Goal: Task Accomplishment & Management: Use online tool/utility

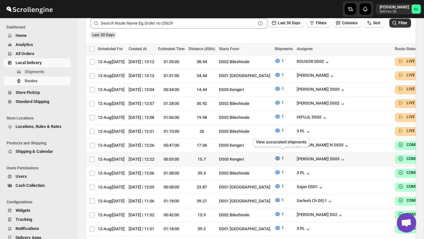
scroll to position [0, 82]
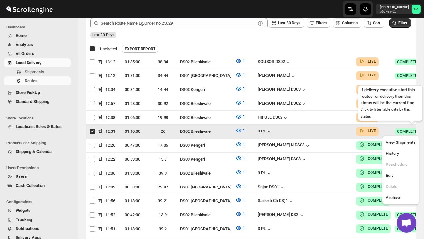
scroll to position [0, 0]
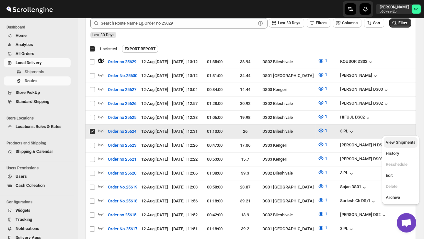
click at [401, 143] on span "View Shipments" at bounding box center [400, 142] width 30 height 5
checkbox input "false"
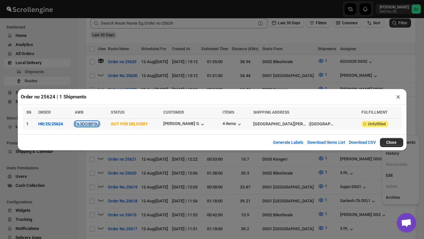
click at [99, 124] on button "FA3DOIBP5U" at bounding box center [87, 123] width 24 height 5
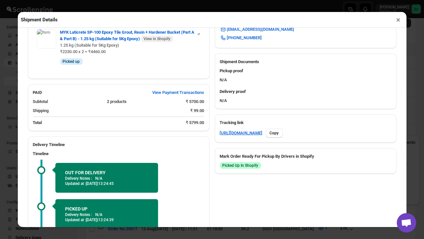
scroll to position [314, 0]
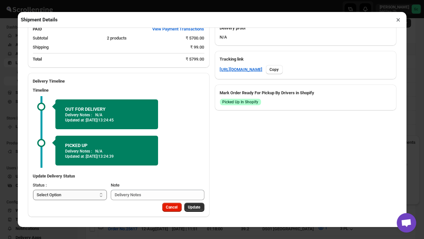
click at [89, 197] on select "Select Option PICKED UP OUT FOR DELIVERY RESCHEDULE DELIVERED CANCELLED" at bounding box center [70, 195] width 74 height 10
select select "DELIVERED"
click at [201, 206] on button "Update" at bounding box center [194, 207] width 20 height 9
select select
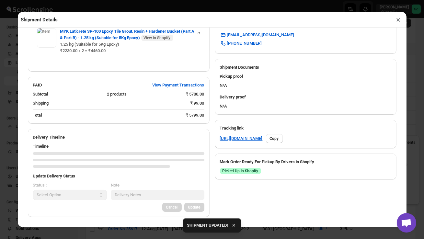
scroll to position [302, 0]
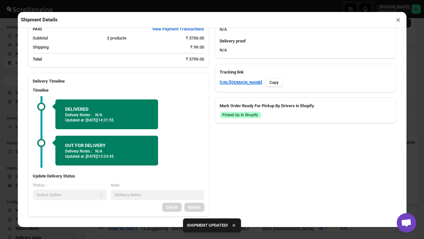
click at [397, 17] on button "×" at bounding box center [397, 19] width 9 height 9
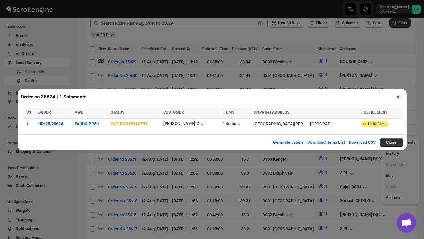
click at [400, 96] on button "×" at bounding box center [397, 96] width 9 height 9
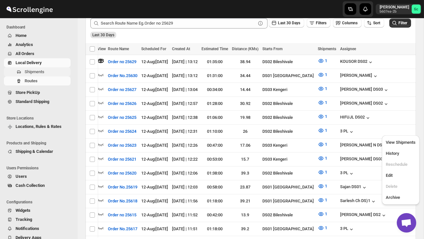
click at [30, 74] on span "Shipments" at bounding box center [35, 71] width 20 height 5
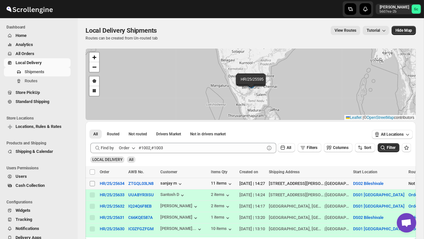
click at [94, 186] on span at bounding box center [92, 184] width 6 height 6
click at [94, 186] on input "Select shipment" at bounding box center [92, 183] width 5 height 5
click at [38, 72] on span "Shipments" at bounding box center [35, 71] width 20 height 5
click at [41, 73] on span "Shipments" at bounding box center [35, 71] width 20 height 5
click at [90, 184] on input "Select shipment" at bounding box center [92, 183] width 5 height 5
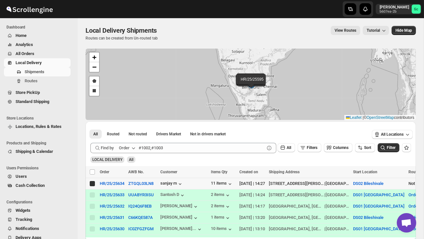
checkbox input "true"
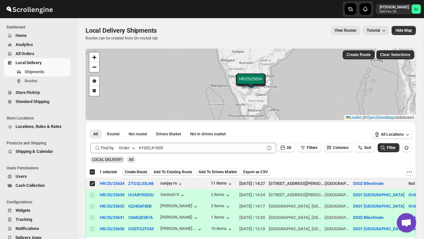
click at [136, 173] on span "Create Route" at bounding box center [136, 171] width 22 height 5
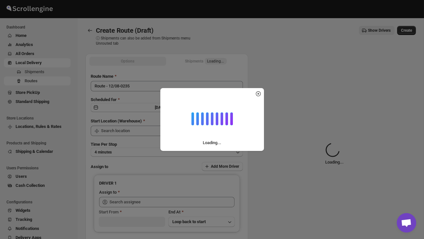
type input "DS02 Bileshivale"
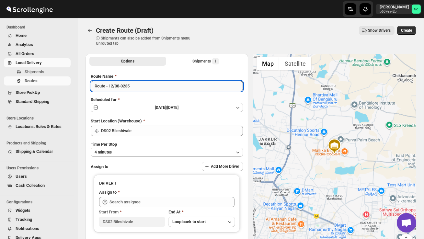
click at [134, 88] on input "Route - 12/08-0235" at bounding box center [167, 86] width 152 height 10
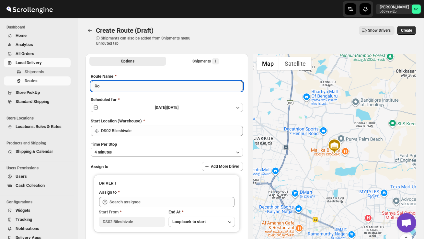
type input "R"
type input "Order no 25634"
click at [141, 151] on button "4 minutes" at bounding box center [167, 152] width 152 height 9
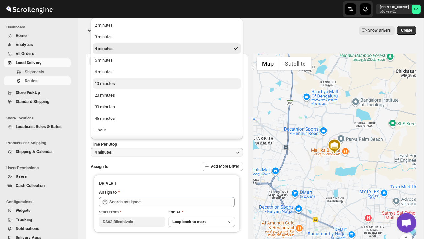
click at [114, 86] on div "10 minutes" at bounding box center [104, 83] width 20 height 6
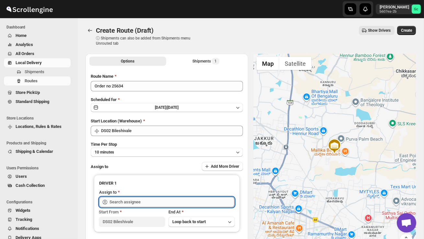
click at [126, 198] on input "text" at bounding box center [171, 202] width 125 height 10
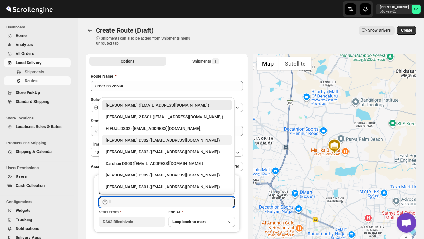
click at [121, 141] on div "[PERSON_NAME] DS02 ([EMAIL_ADDRESS][DOMAIN_NAME])" at bounding box center [166, 140] width 122 height 6
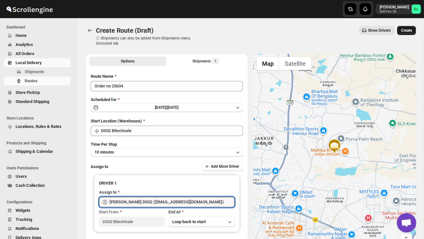
type input "[PERSON_NAME] DS02 ([EMAIL_ADDRESS][DOMAIN_NAME])"
click at [410, 32] on span "Create" at bounding box center [406, 30] width 11 height 5
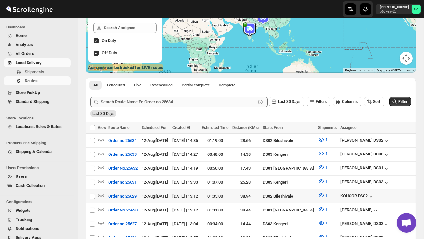
scroll to position [89, 0]
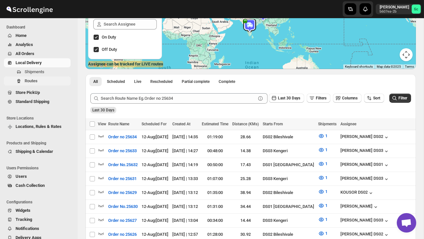
click at [39, 79] on span "Routes" at bounding box center [47, 81] width 45 height 6
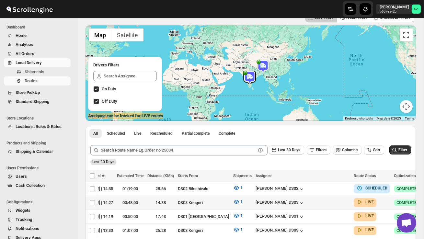
scroll to position [38, 0]
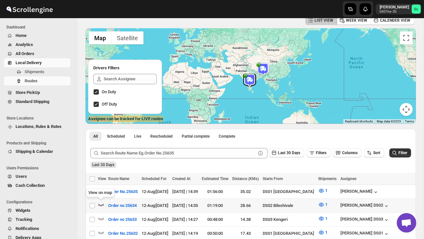
click at [101, 204] on icon "button" at bounding box center [101, 204] width 6 height 6
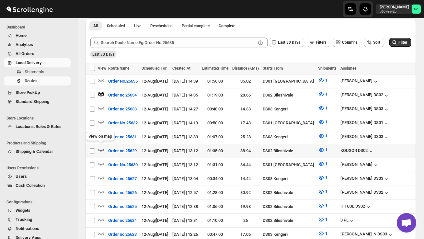
click at [98, 149] on icon "button" at bounding box center [101, 150] width 6 height 6
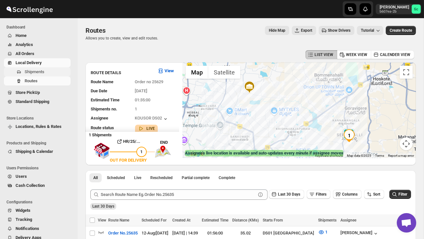
click at [47, 71] on span "Shipments" at bounding box center [47, 72] width 45 height 6
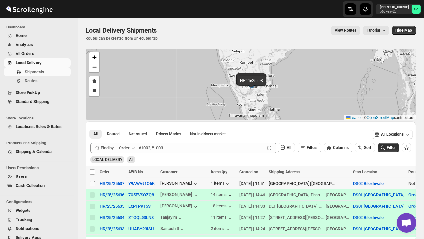
click at [90, 182] on input "Select shipment" at bounding box center [92, 183] width 5 height 5
checkbox input "true"
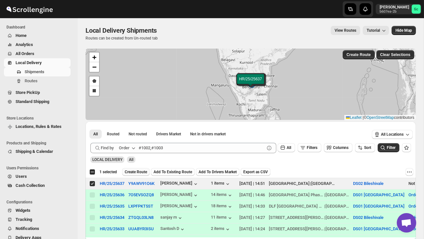
click at [135, 168] on button "Create Route" at bounding box center [136, 172] width 28 height 8
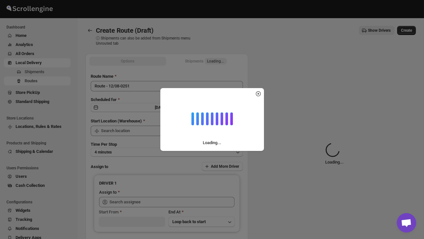
type input "DS02 Bileshivale"
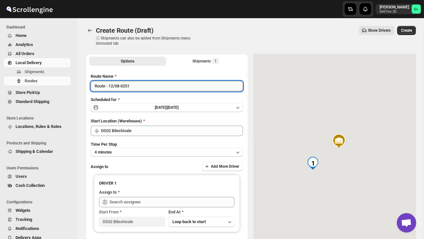
click at [137, 88] on input "Route - 12/08-0251" at bounding box center [167, 86] width 152 height 10
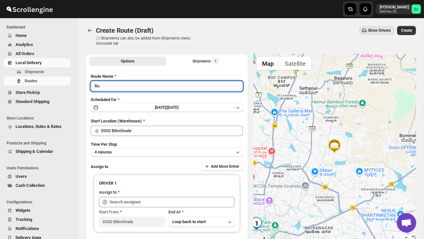
type input "R"
type input "Order no 25637"
click at [150, 150] on button "4 minutes" at bounding box center [167, 152] width 152 height 9
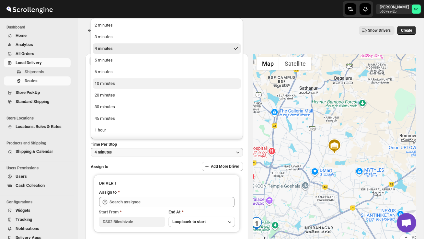
click at [120, 82] on button "10 minutes" at bounding box center [167, 83] width 148 height 10
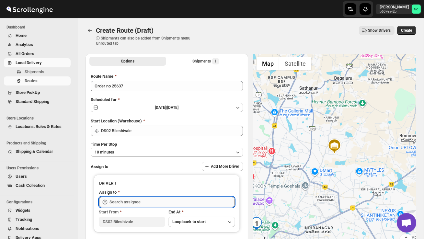
click at [145, 202] on input "text" at bounding box center [171, 202] width 125 height 10
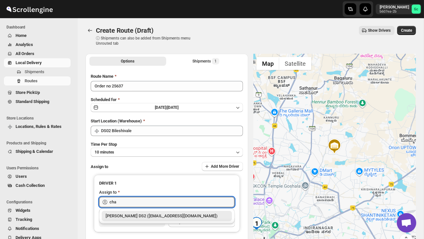
click at [156, 215] on div "CHANDRA BORO DS2 (vefabox262@javbing.com)" at bounding box center [166, 216] width 122 height 6
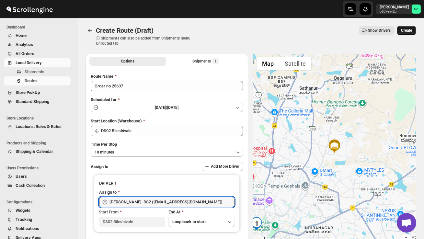
type input "CHANDRA BORO DS2 (vefabox262@javbing.com)"
click at [410, 35] on button "Create" at bounding box center [406, 30] width 19 height 9
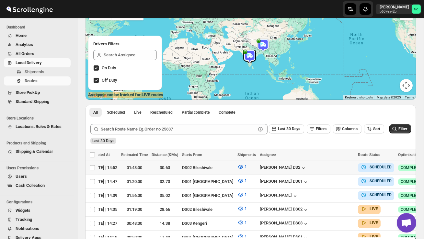
scroll to position [0, 84]
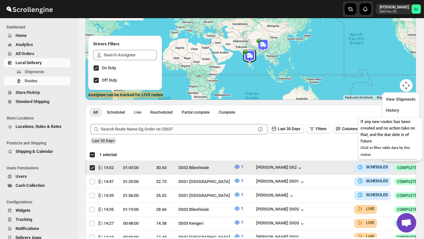
scroll to position [0, 0]
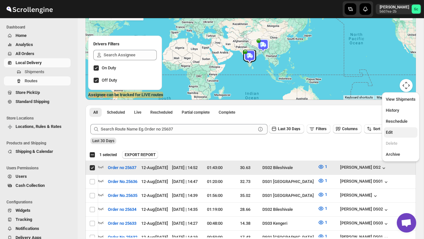
click at [397, 129] on span "Edit" at bounding box center [400, 132] width 30 height 6
checkbox input "false"
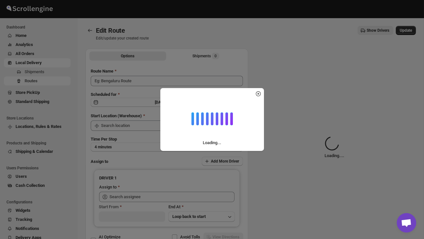
type input "Order no 25637"
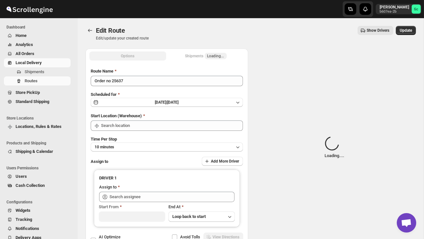
type input "DS02 Bileshivale"
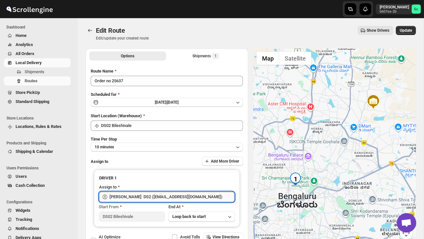
click at [212, 196] on input "CHANDRA BORO DS2 (vefabox262@javbing.com)" at bounding box center [171, 197] width 125 height 10
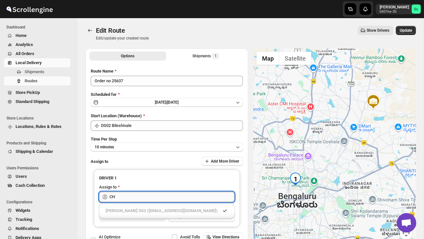
type input "C"
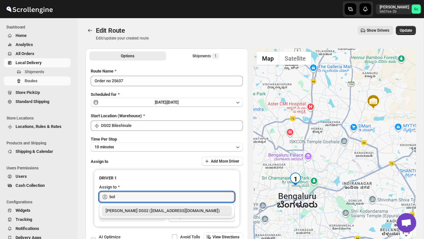
click at [209, 209] on div "BOLEN DS02 (wihof21751@coasah.com)" at bounding box center [166, 210] width 122 height 6
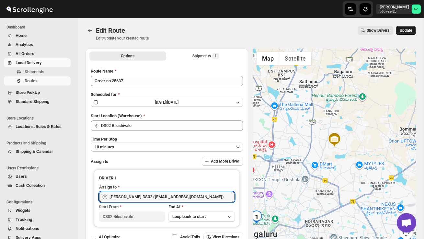
type input "BOLEN DS02 (wihof21751@coasah.com)"
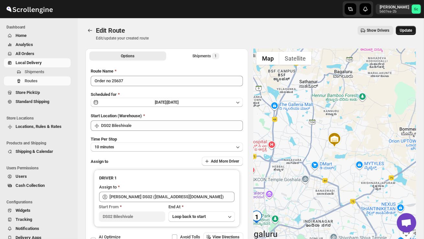
click at [405, 31] on span "Update" at bounding box center [405, 30] width 12 height 5
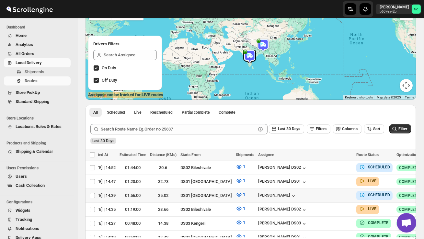
scroll to position [0, 82]
click at [46, 72] on span "Shipments" at bounding box center [47, 72] width 45 height 6
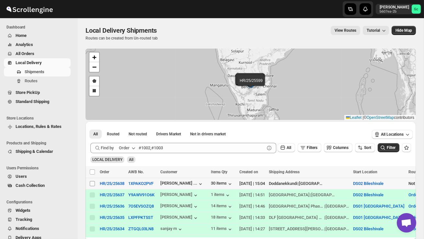
click at [89, 184] on span at bounding box center [92, 184] width 6 height 6
click at [90, 184] on input "Select shipment" at bounding box center [92, 183] width 5 height 5
click at [92, 185] on input "Select shipment" at bounding box center [92, 183] width 5 height 5
checkbox input "true"
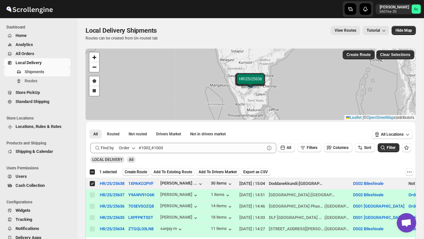
click at [137, 175] on button "Create Route" at bounding box center [136, 172] width 28 height 8
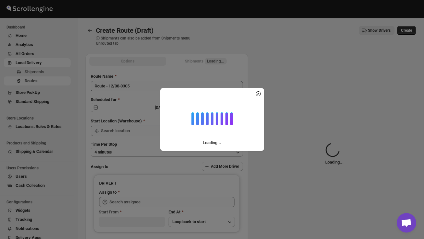
type input "DS02 Bileshivale"
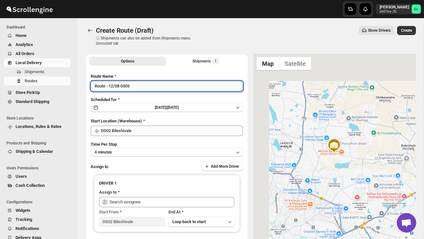
click at [139, 88] on input "Route - 12/08-0305" at bounding box center [167, 86] width 152 height 10
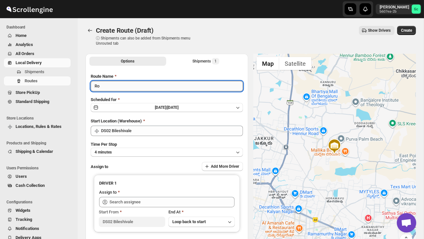
type input "R"
type input "Order no 25638"
click at [153, 150] on button "4 minutes" at bounding box center [167, 152] width 152 height 9
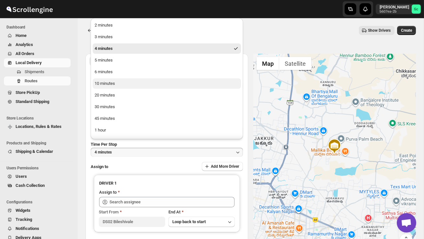
click at [123, 86] on button "10 minutes" at bounding box center [167, 83] width 148 height 10
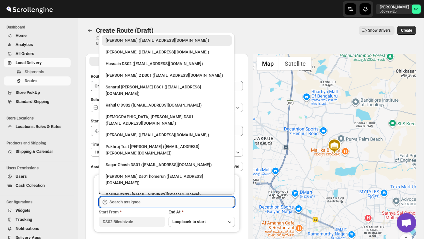
click at [131, 199] on input "text" at bounding box center [171, 202] width 125 height 10
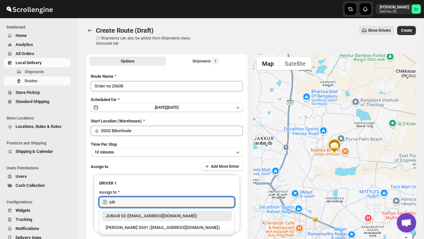
click at [140, 213] on div "JUBAIR 02 (vanafe7637@isorax.com)" at bounding box center [166, 216] width 122 height 6
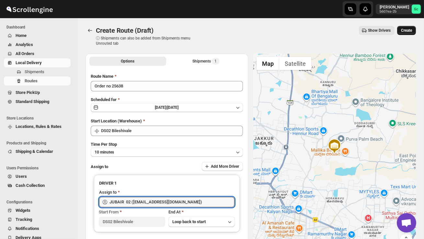
type input "JUBAIR 02 (vanafe7637@isorax.com)"
click at [403, 28] on button "Create" at bounding box center [406, 30] width 19 height 9
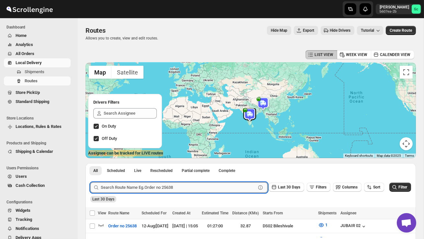
click at [150, 186] on input "text" at bounding box center [178, 187] width 155 height 10
paste input "25625"
type input "25625"
click button "Submit" at bounding box center [99, 166] width 18 height 7
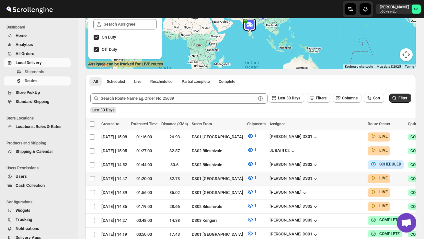
scroll to position [0, 84]
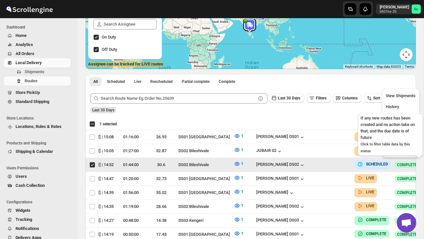
scroll to position [0, 0]
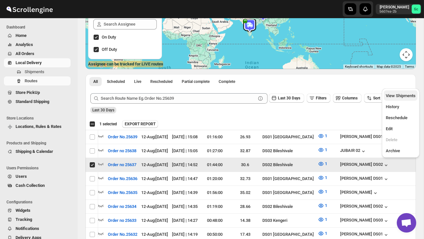
click at [394, 93] on span "View Shipments" at bounding box center [400, 95] width 30 height 5
checkbox input "false"
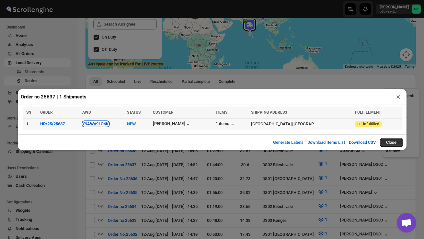
click at [95, 124] on button "Y9AWV91O6K" at bounding box center [96, 123] width 26 height 5
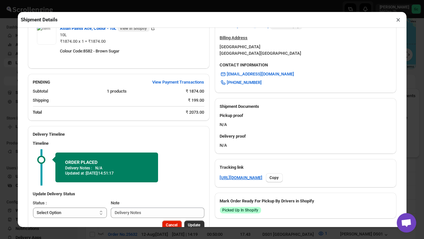
scroll to position [217, 0]
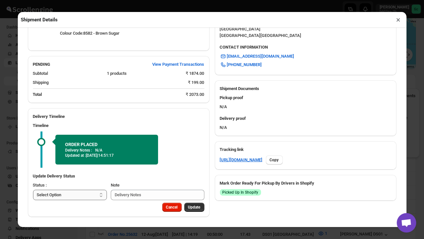
click at [91, 192] on select "Select Option PICKED UP OUT FOR DELIVERY RESCHEDULE DELIVERED CANCELLED" at bounding box center [70, 195] width 74 height 10
select select "PICKED_UP"
click at [185, 209] on span "Pick Products" at bounding box center [188, 206] width 24 height 5
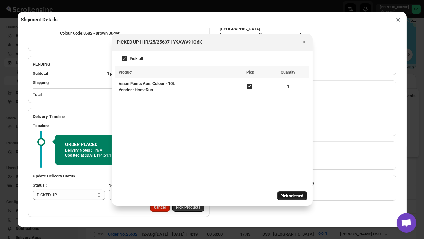
click at [292, 195] on span "Pick selected" at bounding box center [292, 195] width 23 height 5
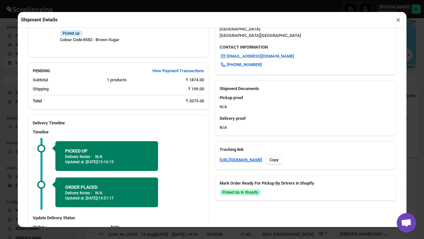
click at [71, 195] on p "Delivery Notes :" at bounding box center [78, 192] width 27 height 5
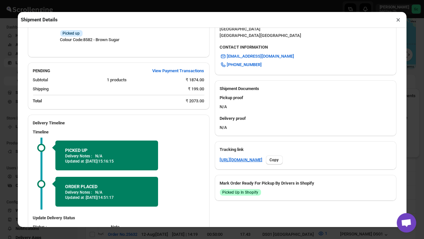
scroll to position [259, 0]
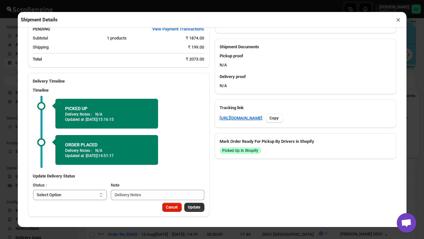
click at [71, 195] on select "Select Option PICKED UP OUT FOR DELIVERY RESCHEDULE DELIVERED CANCELLED" at bounding box center [70, 195] width 74 height 10
select select "OUT_FOR_DELIVERY"
click at [198, 207] on span "Update" at bounding box center [194, 206] width 12 height 5
select select
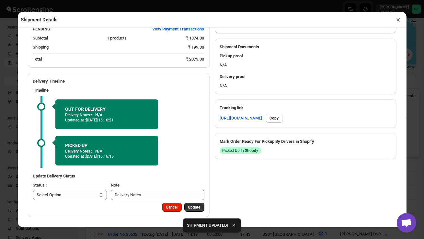
click at [398, 20] on button "×" at bounding box center [397, 19] width 9 height 9
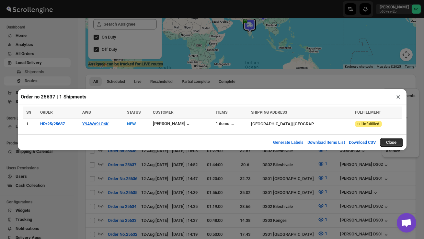
click at [395, 96] on button "×" at bounding box center [397, 96] width 9 height 9
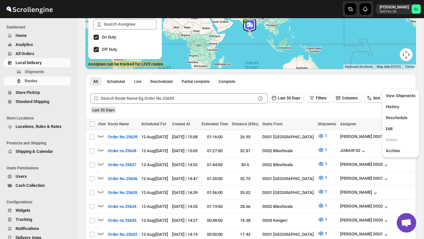
click at [296, 84] on div "All Scheduled Live Rescheduled Partial complete Complete More views All Schedul…" at bounding box center [250, 81] width 330 height 14
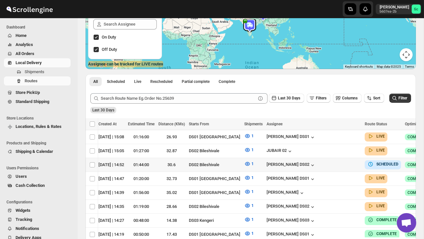
scroll to position [0, 84]
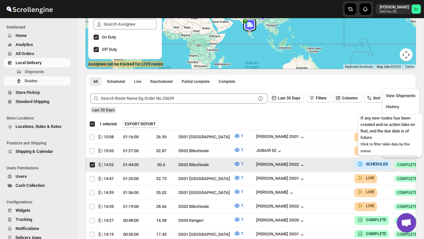
scroll to position [0, 0]
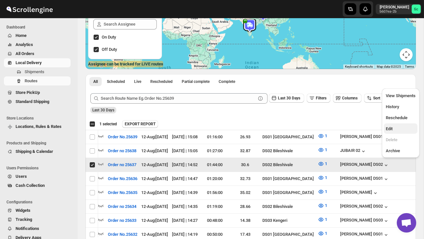
click at [401, 129] on span "Edit" at bounding box center [400, 129] width 30 height 6
checkbox input "false"
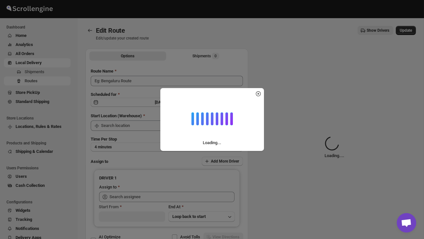
type input "Order no 25637"
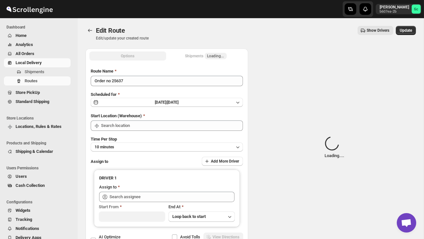
type input "DS02 Bileshivale"
type input "[PERSON_NAME] DS02 ([EMAIL_ADDRESS][DOMAIN_NAME])"
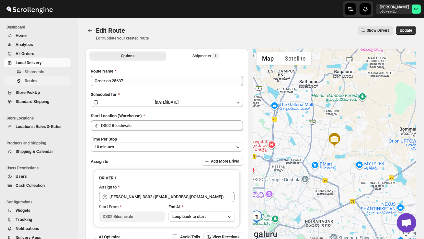
click at [32, 81] on span "Routes" at bounding box center [31, 80] width 13 height 5
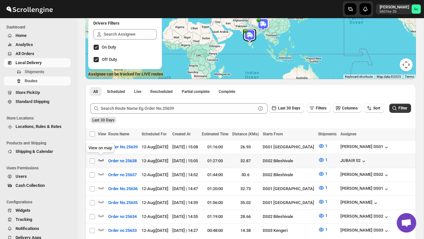
click at [99, 159] on icon "button" at bounding box center [101, 160] width 6 height 6
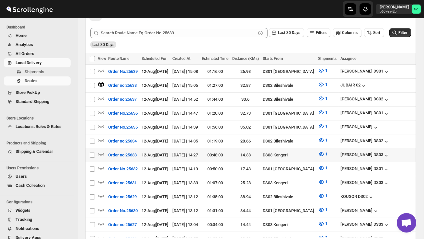
scroll to position [162, 0]
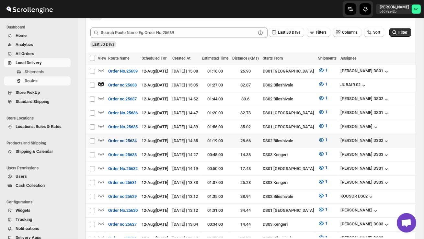
click at [105, 138] on button "Order no 25634" at bounding box center [122, 141] width 36 height 10
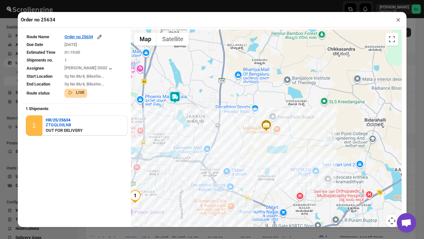
click at [399, 20] on button "×" at bounding box center [397, 19] width 9 height 9
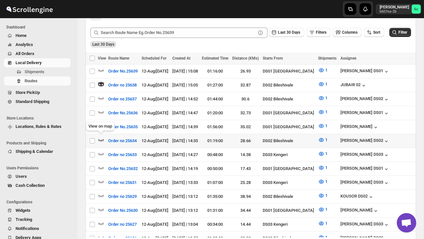
click at [101, 139] on icon "button" at bounding box center [101, 140] width 6 height 3
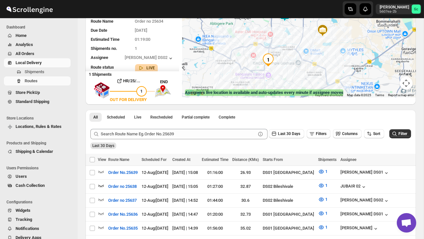
scroll to position [0, 0]
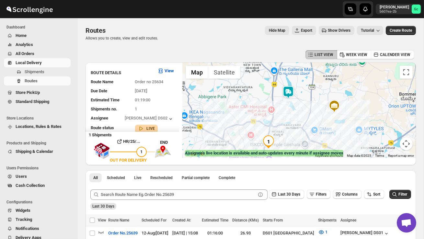
drag, startPoint x: 289, startPoint y: 100, endPoint x: 289, endPoint y: 123, distance: 23.0
click at [289, 124] on div at bounding box center [298, 109] width 233 height 95
click at [293, 90] on img at bounding box center [287, 92] width 13 height 13
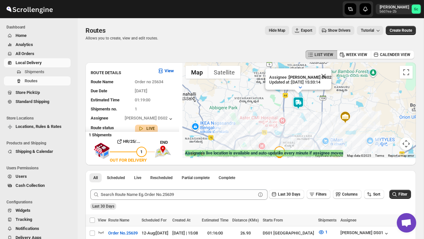
drag, startPoint x: 286, startPoint y: 122, endPoint x: 307, endPoint y: 100, distance: 30.4
click at [304, 100] on img at bounding box center [298, 102] width 13 height 13
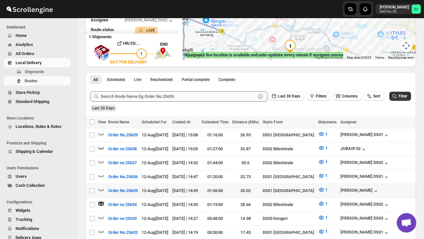
scroll to position [104, 0]
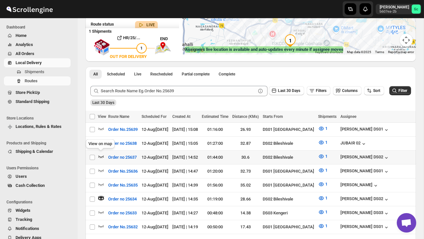
click at [102, 155] on icon "button" at bounding box center [101, 156] width 6 height 6
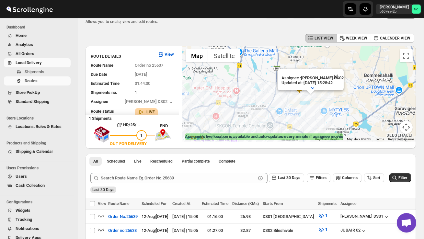
scroll to position [0, 0]
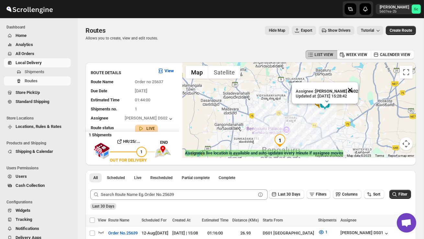
click at [353, 90] on button "Close" at bounding box center [350, 90] width 16 height 16
click at [329, 120] on div at bounding box center [298, 109] width 233 height 95
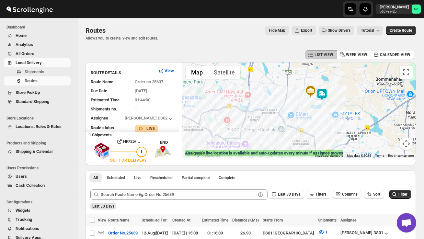
click at [329, 120] on div at bounding box center [298, 109] width 233 height 95
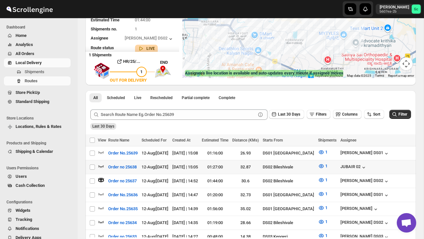
scroll to position [81, 0]
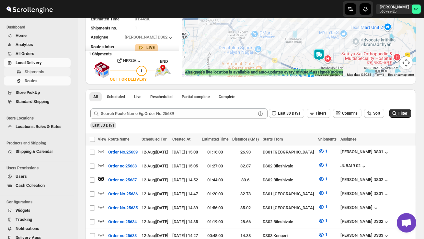
click at [41, 70] on span "Shipments" at bounding box center [35, 71] width 20 height 5
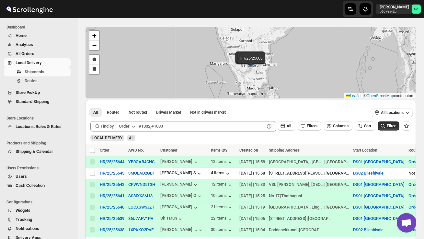
scroll to position [22, 0]
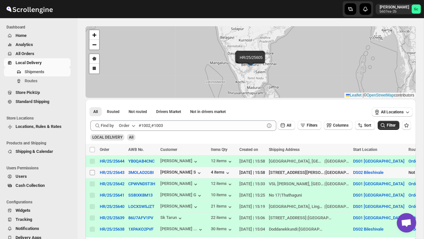
click at [91, 172] on input "Select shipment" at bounding box center [92, 172] width 5 height 5
checkbox input "true"
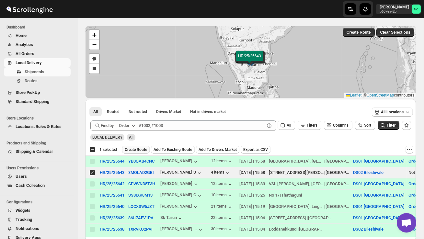
click at [137, 148] on span "Create Route" at bounding box center [136, 149] width 22 height 5
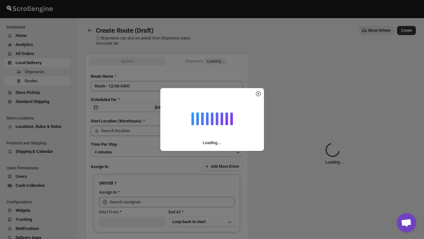
type input "DS02 Bileshivale"
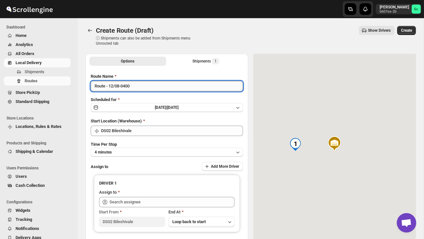
click at [139, 84] on input "Route - 12/08-0400" at bounding box center [167, 86] width 152 height 10
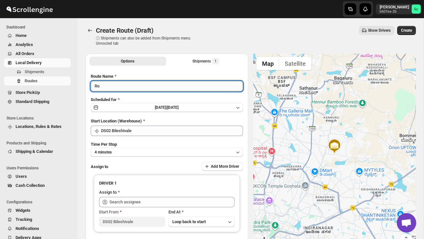
type input "R"
type input "Order no 25643"
click at [125, 148] on button "4 minutes" at bounding box center [167, 152] width 152 height 9
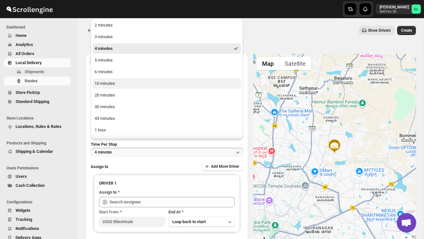
click at [110, 84] on div "10 minutes" at bounding box center [104, 83] width 20 height 6
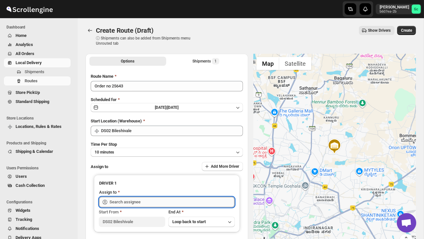
click at [122, 204] on input "text" at bounding box center [171, 202] width 125 height 10
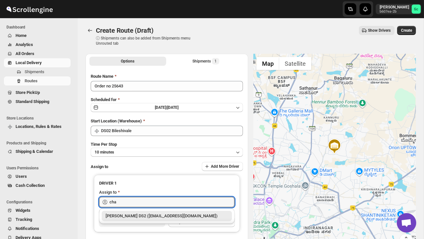
click at [134, 217] on div "CHANDRA BORO DS2 (vefabox262@javbing.com)" at bounding box center [166, 216] width 122 height 6
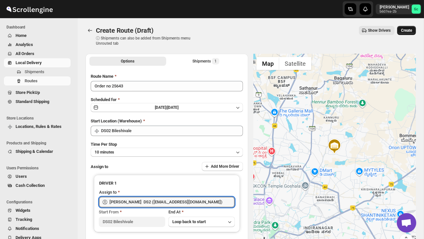
type input "CHANDRA BORO DS2 (vefabox262@javbing.com)"
click at [411, 29] on span "Create" at bounding box center [406, 30] width 11 height 5
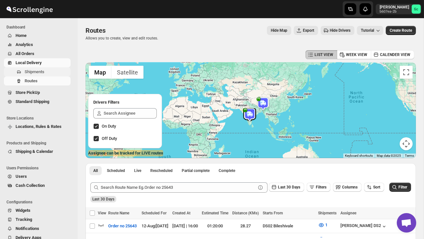
click at [43, 71] on span "Shipments" at bounding box center [35, 71] width 20 height 5
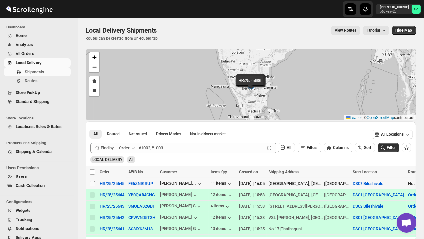
click at [91, 186] on span at bounding box center [92, 184] width 6 height 6
click at [91, 186] on input "Select shipment" at bounding box center [92, 183] width 5 height 5
click at [93, 182] on input "Select shipment" at bounding box center [92, 183] width 5 height 5
checkbox input "true"
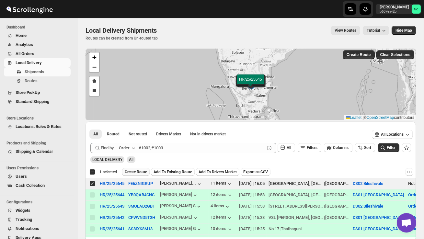
click at [138, 170] on span "Create Route" at bounding box center [136, 171] width 22 height 5
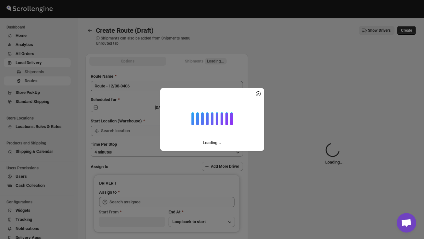
type input "DS02 Bileshivale"
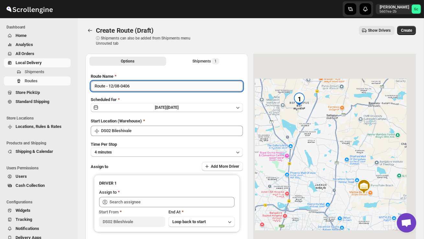
click at [140, 86] on input "Route - 12/08-0406" at bounding box center [167, 86] width 152 height 10
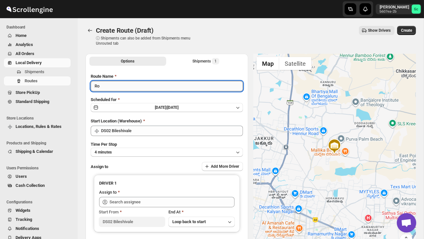
type input "R"
type input "Order no 25645"
click at [163, 148] on button "4 minutes" at bounding box center [167, 152] width 152 height 9
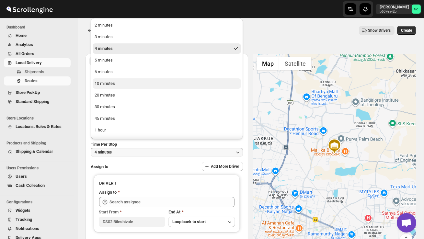
click at [136, 85] on button "10 minutes" at bounding box center [167, 83] width 148 height 10
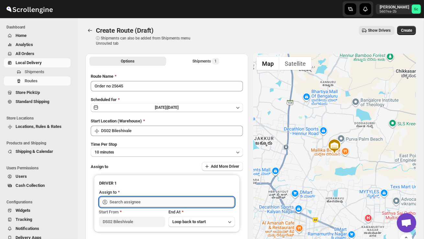
click at [131, 200] on input "text" at bounding box center [171, 202] width 125 height 10
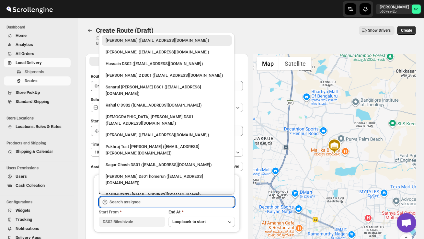
type input "d"
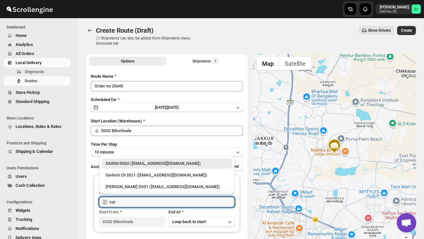
click at [135, 162] on div "SARIM DS02 (xititor414@owlny.com)" at bounding box center [166, 163] width 122 height 6
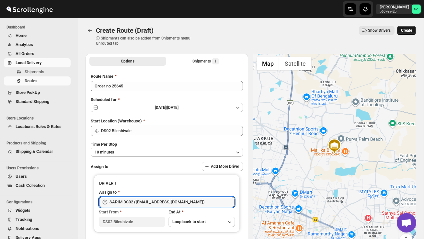
type input "SARIM DS02 (xititor414@owlny.com)"
click at [402, 31] on span "Create" at bounding box center [406, 30] width 11 height 5
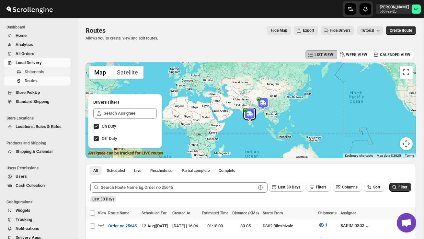
click at [54, 69] on span "Shipments" at bounding box center [47, 72] width 45 height 6
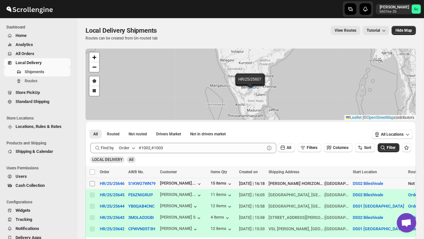
click at [93, 184] on input "Select shipment" at bounding box center [92, 183] width 5 height 5
checkbox input "true"
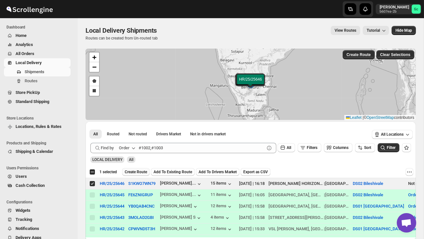
click at [136, 172] on span "Create Route" at bounding box center [136, 171] width 22 height 5
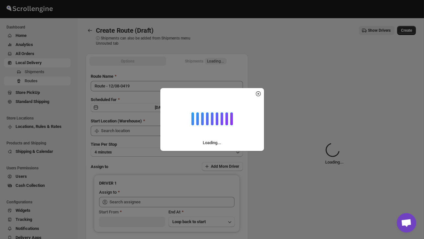
type input "DS02 Bileshivale"
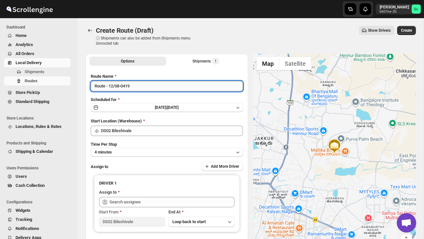
click at [139, 86] on input "Route - 12/08-0419" at bounding box center [167, 86] width 152 height 10
type input "R"
type input "Order no 25646"
click at [162, 149] on button "4 minutes" at bounding box center [167, 152] width 152 height 9
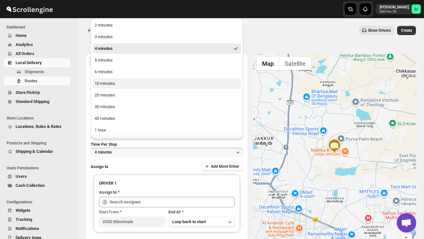
click at [126, 87] on button "10 minutes" at bounding box center [167, 83] width 148 height 10
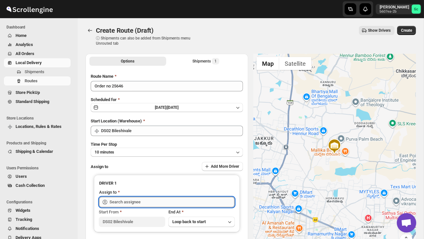
click at [127, 201] on input "text" at bounding box center [171, 202] width 125 height 10
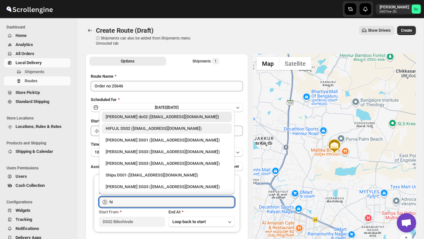
click at [131, 130] on div "HIFUJL DS02 (cepali9173@intady.com)" at bounding box center [166, 128] width 122 height 6
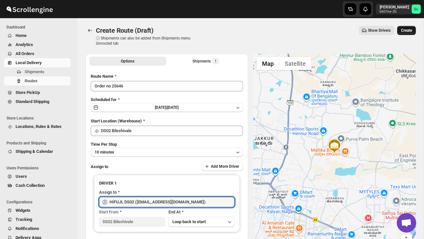
type input "HIFUJL DS02 (cepali9173@intady.com)"
click at [405, 32] on span "Create" at bounding box center [406, 30] width 11 height 5
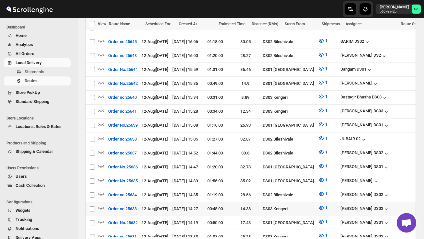
scroll to position [200, 0]
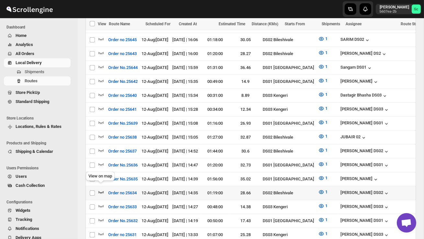
click at [99, 189] on icon "button" at bounding box center [101, 192] width 6 height 6
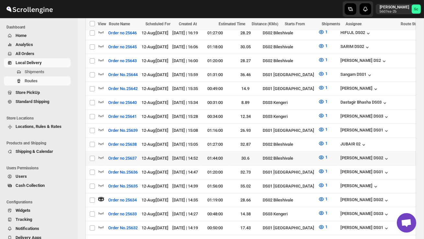
scroll to position [0, 0]
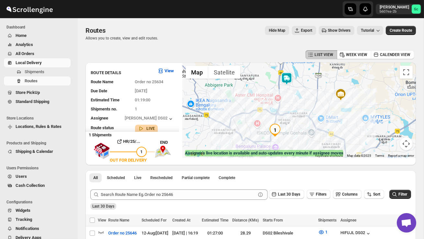
drag, startPoint x: 285, startPoint y: 86, endPoint x: 295, endPoint y: 101, distance: 17.8
click at [295, 101] on div at bounding box center [298, 109] width 233 height 95
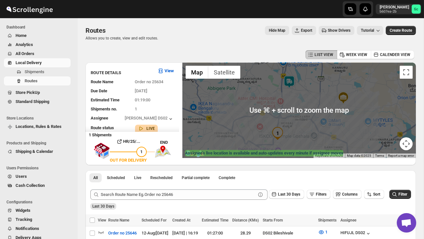
scroll to position [6, 0]
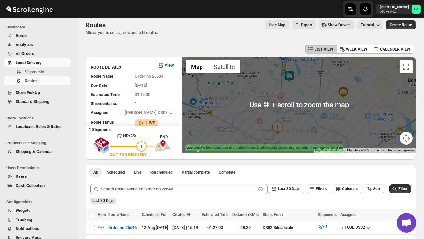
click at [295, 76] on img at bounding box center [288, 76] width 13 height 13
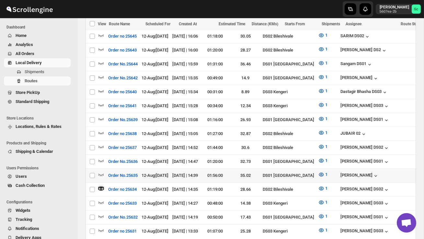
scroll to position [213, 0]
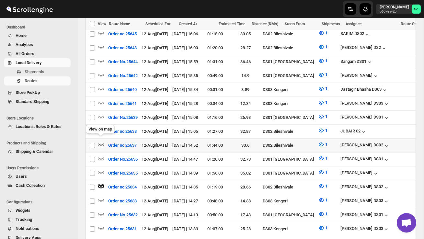
click at [102, 143] on icon "button" at bounding box center [101, 144] width 6 height 6
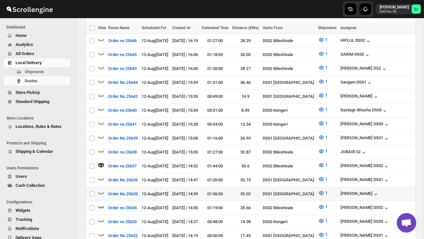
scroll to position [194, 0]
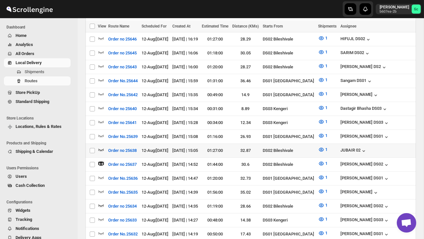
click at [101, 146] on icon "button" at bounding box center [101, 149] width 6 height 6
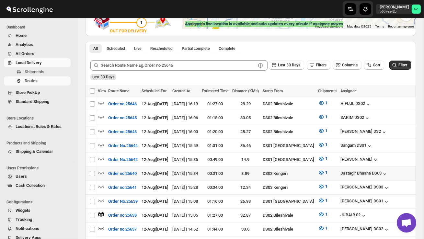
scroll to position [0, 0]
click at [98, 128] on icon "button" at bounding box center [101, 130] width 6 height 6
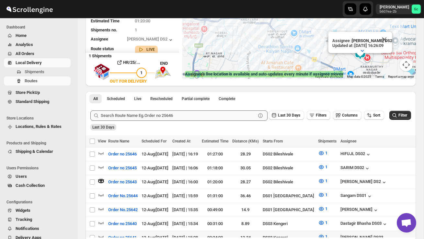
scroll to position [126, 0]
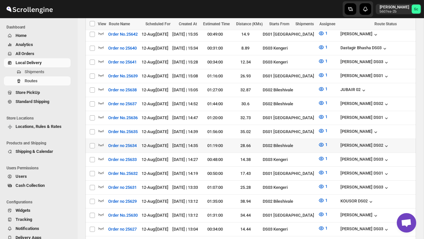
scroll to position [279, 0]
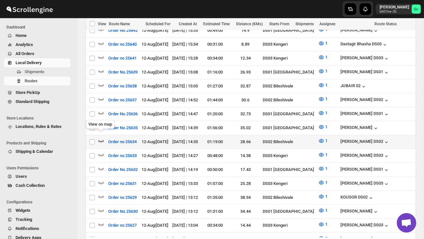
click at [102, 138] on icon "button" at bounding box center [101, 141] width 6 height 6
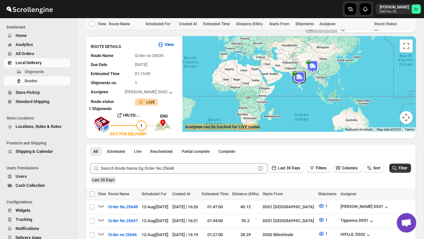
scroll to position [0, 0]
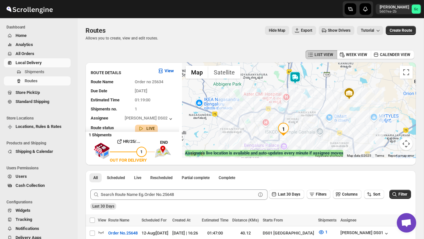
drag, startPoint x: 281, startPoint y: 84, endPoint x: 299, endPoint y: 95, distance: 20.8
click at [299, 95] on div at bounding box center [298, 109] width 233 height 95
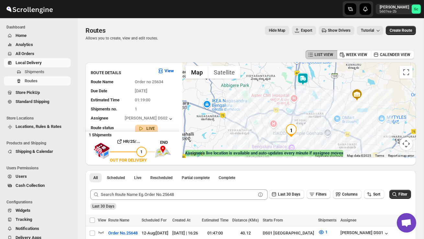
click at [308, 72] on img at bounding box center [302, 78] width 13 height 13
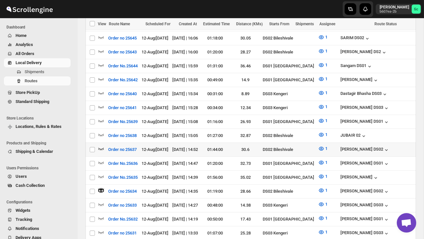
click at [102, 145] on icon "button" at bounding box center [101, 148] width 6 height 6
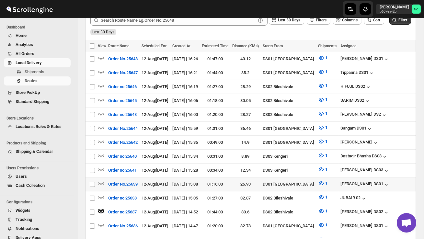
scroll to position [174, 0]
click at [102, 193] on icon "button" at bounding box center [101, 196] width 6 height 6
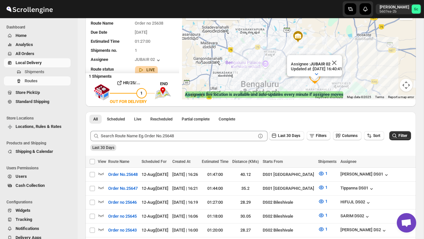
scroll to position [0, 0]
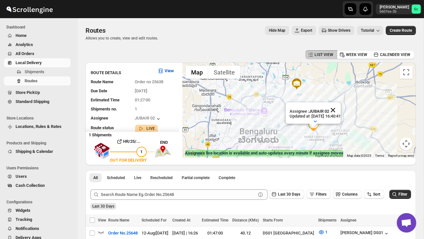
click at [340, 107] on button "Close" at bounding box center [333, 110] width 16 height 16
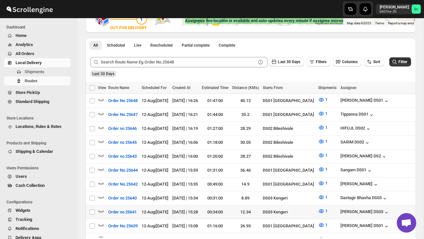
scroll to position [133, 0]
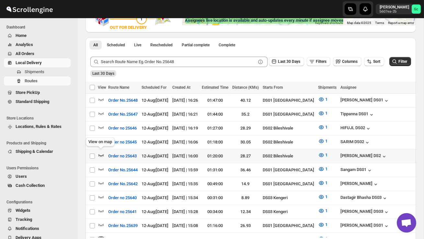
click at [102, 152] on icon "button" at bounding box center [101, 155] width 6 height 6
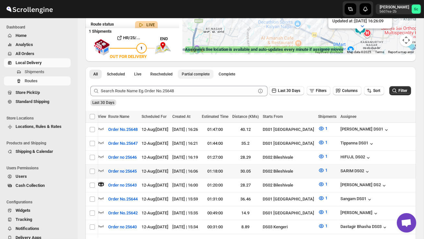
scroll to position [0, 0]
click at [101, 155] on icon "button" at bounding box center [101, 156] width 6 height 6
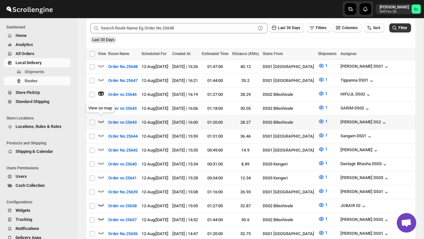
click at [101, 109] on div "View on map" at bounding box center [99, 109] width 31 height 14
click at [101, 120] on icon "button" at bounding box center [101, 121] width 6 height 6
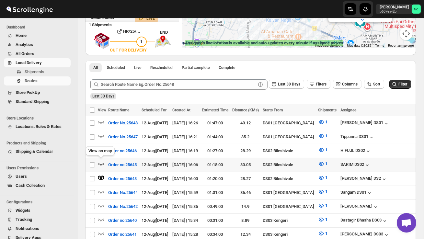
click at [100, 163] on icon "button" at bounding box center [101, 164] width 6 height 3
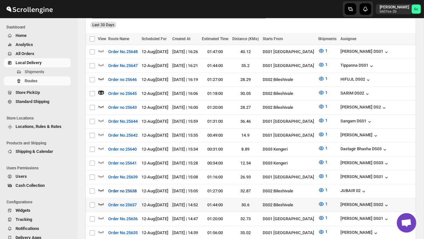
scroll to position [182, 0]
click at [102, 200] on icon "button" at bounding box center [101, 203] width 6 height 6
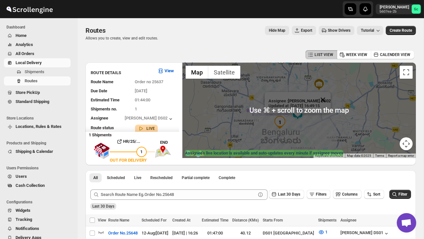
click at [326, 98] on button "Close" at bounding box center [323, 100] width 16 height 16
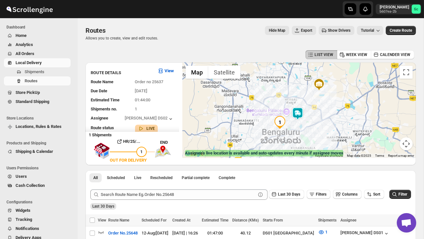
click at [314, 134] on div at bounding box center [298, 109] width 233 height 95
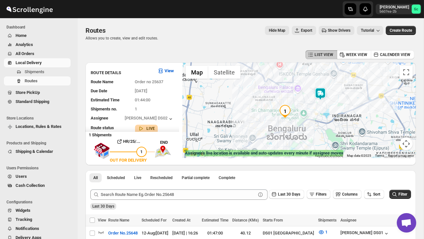
drag, startPoint x: 277, startPoint y: 129, endPoint x: 316, endPoint y: 124, distance: 39.9
click at [316, 124] on div at bounding box center [298, 109] width 233 height 95
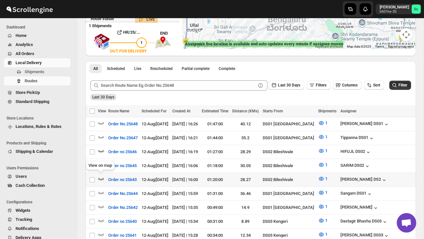
click at [101, 175] on icon "button" at bounding box center [101, 178] width 6 height 6
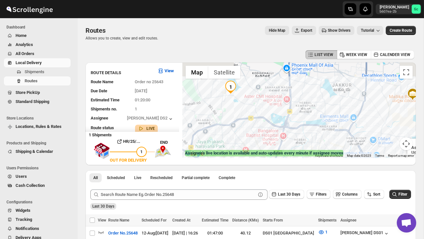
drag, startPoint x: 257, startPoint y: 125, endPoint x: 341, endPoint y: 154, distance: 88.8
click at [341, 154] on div "← Move left → Move right ↑ Move up ↓ Move down + Zoom in - Zoom out Home Jump l…" at bounding box center [298, 109] width 233 height 95
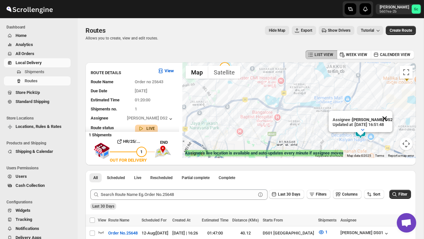
click at [388, 116] on button "Close" at bounding box center [384, 119] width 16 height 16
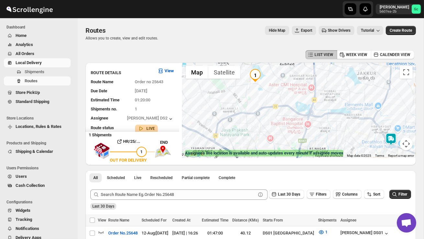
drag, startPoint x: 302, startPoint y: 125, endPoint x: 332, endPoint y: 131, distance: 31.4
click at [332, 131] on div at bounding box center [298, 109] width 233 height 95
click at [39, 71] on span "Shipments" at bounding box center [35, 71] width 20 height 5
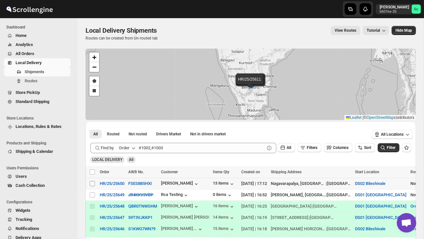
click at [93, 183] on input "Select shipment" at bounding box center [92, 183] width 5 height 5
checkbox input "true"
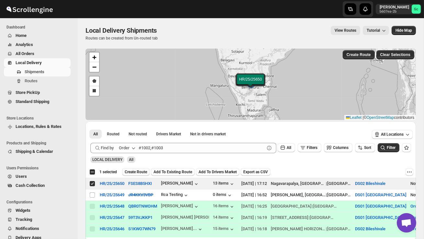
click at [141, 169] on button "Create Route" at bounding box center [136, 172] width 28 height 8
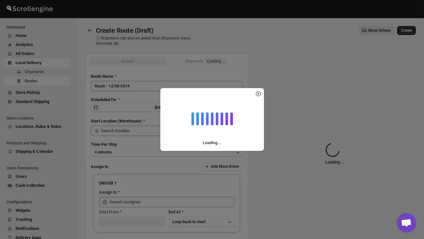
type input "DS02 Bileshivale"
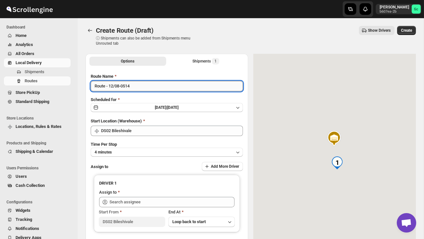
click at [139, 90] on input "Route - 12/08-0514" at bounding box center [167, 86] width 152 height 10
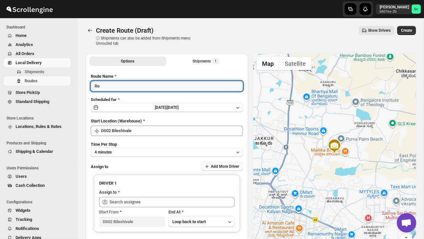
type input "R"
type input "Order no 25650"
click at [143, 151] on button "4 minutes" at bounding box center [167, 152] width 152 height 9
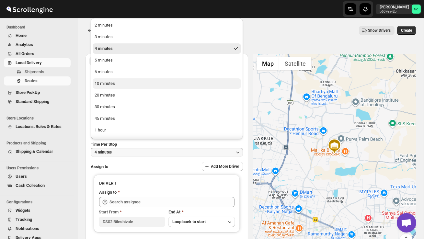
click at [112, 80] on button "10 minutes" at bounding box center [167, 83] width 148 height 10
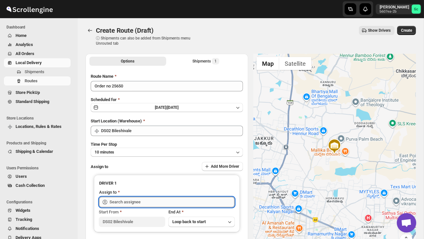
click at [140, 203] on input "text" at bounding box center [171, 202] width 125 height 10
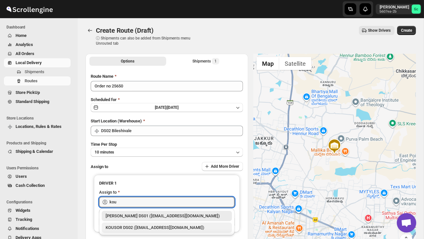
click at [150, 228] on div "KOUSOR DS02 (xivebi6567@decodewp.com)" at bounding box center [166, 227] width 122 height 6
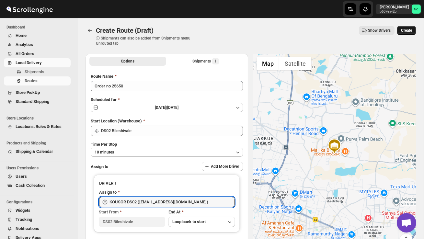
type input "KOUSOR DS02 (xivebi6567@decodewp.com)"
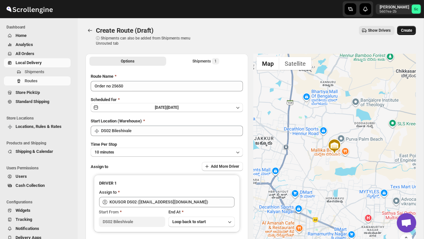
click at [410, 29] on span "Create" at bounding box center [406, 30] width 11 height 5
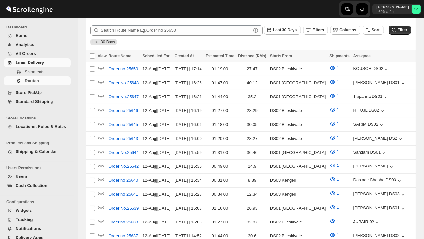
scroll to position [157, 0]
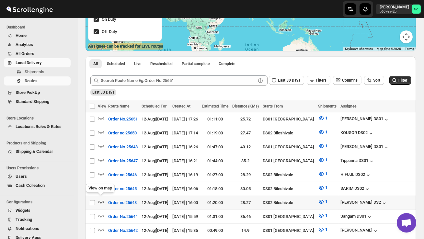
click at [100, 198] on icon "button" at bounding box center [101, 201] width 6 height 6
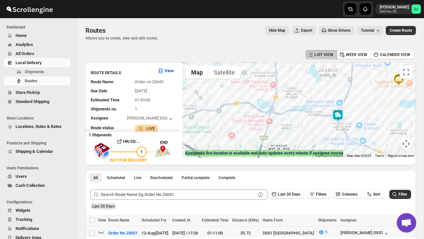
drag, startPoint x: 298, startPoint y: 135, endPoint x: 324, endPoint y: 136, distance: 25.9
click at [323, 136] on div at bounding box center [298, 109] width 233 height 95
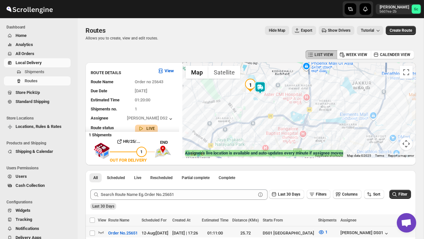
drag, startPoint x: 235, startPoint y: 106, endPoint x: 251, endPoint y: 134, distance: 32.2
click at [250, 134] on div at bounding box center [298, 109] width 233 height 95
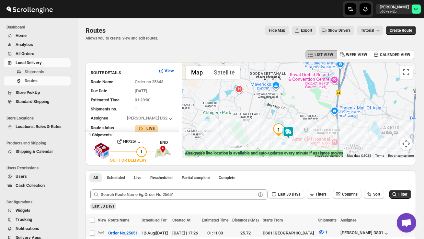
drag, startPoint x: 238, startPoint y: 117, endPoint x: 258, endPoint y: 147, distance: 35.2
click at [257, 145] on div at bounding box center [298, 109] width 233 height 95
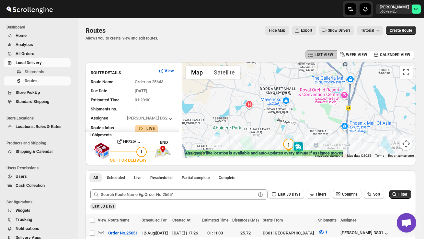
click at [266, 123] on div at bounding box center [298, 109] width 233 height 95
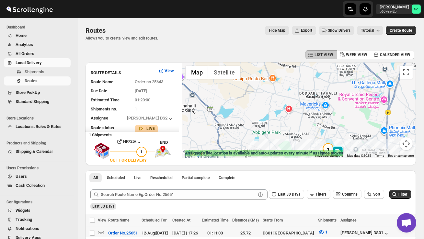
drag, startPoint x: 266, startPoint y: 123, endPoint x: 308, endPoint y: 128, distance: 42.4
click at [307, 128] on div at bounding box center [298, 109] width 233 height 95
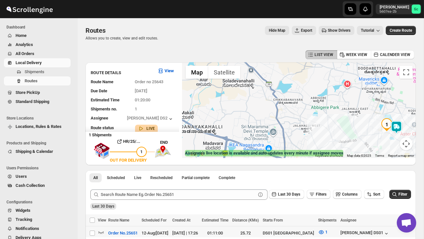
drag, startPoint x: 229, startPoint y: 121, endPoint x: 287, endPoint y: 94, distance: 63.7
click at [287, 94] on div at bounding box center [298, 109] width 233 height 95
click at [408, 143] on button "Map camera controls" at bounding box center [405, 143] width 13 height 13
click at [404, 144] on button "Map camera controls" at bounding box center [405, 143] width 13 height 13
click at [386, 142] on button "Zoom out" at bounding box center [389, 143] width 13 height 13
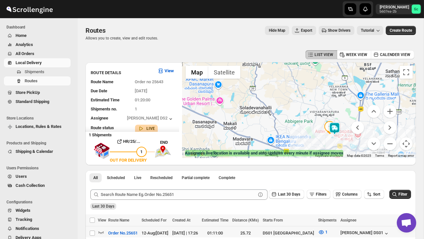
drag, startPoint x: 264, startPoint y: 124, endPoint x: 253, endPoint y: 137, distance: 16.7
click at [253, 137] on div at bounding box center [298, 109] width 233 height 95
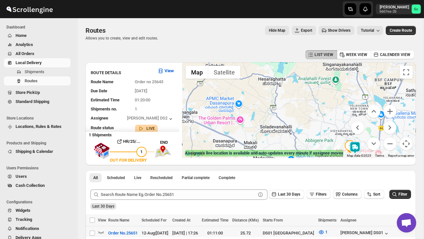
drag, startPoint x: 294, startPoint y: 103, endPoint x: 325, endPoint y: 112, distance: 31.8
click at [324, 114] on div at bounding box center [298, 109] width 233 height 95
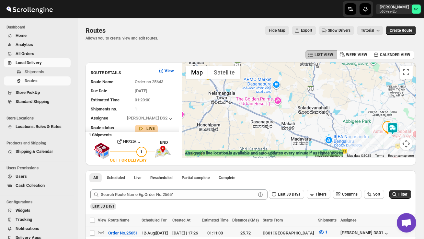
drag, startPoint x: 236, startPoint y: 123, endPoint x: 207, endPoint y: 123, distance: 28.5
click at [210, 122] on div at bounding box center [298, 109] width 233 height 95
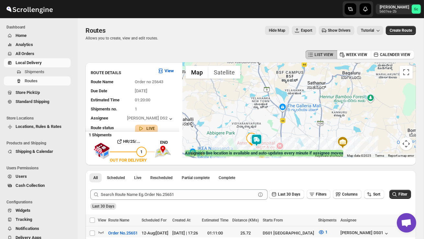
drag, startPoint x: 270, startPoint y: 124, endPoint x: 296, endPoint y: 133, distance: 27.0
click at [295, 133] on div at bounding box center [298, 109] width 233 height 95
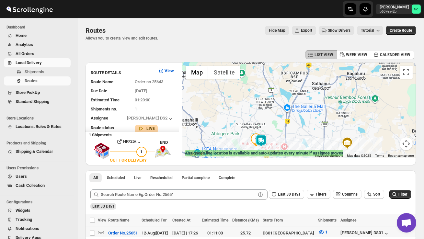
drag, startPoint x: 273, startPoint y: 125, endPoint x: 297, endPoint y: 134, distance: 26.0
click at [297, 134] on div at bounding box center [298, 109] width 233 height 95
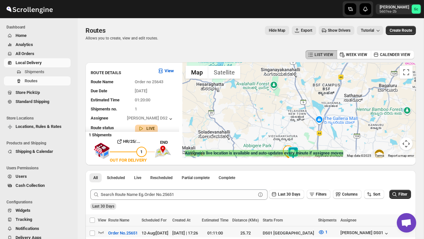
click at [269, 116] on div at bounding box center [298, 109] width 233 height 95
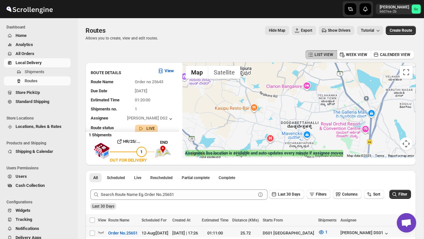
drag, startPoint x: 270, startPoint y: 124, endPoint x: 271, endPoint y: 103, distance: 20.7
click at [271, 103] on div at bounding box center [298, 109] width 233 height 95
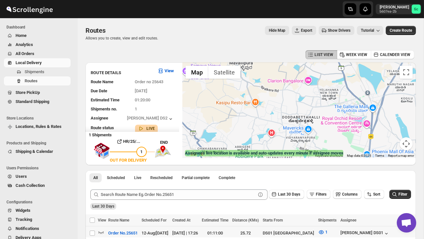
drag, startPoint x: 271, startPoint y: 103, endPoint x: 269, endPoint y: 93, distance: 10.5
click at [269, 93] on div at bounding box center [298, 109] width 233 height 95
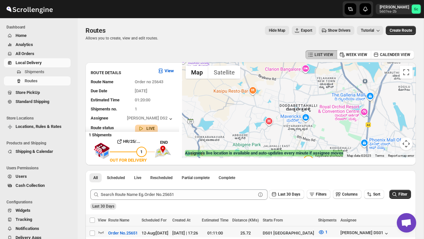
click at [269, 93] on div at bounding box center [298, 109] width 233 height 95
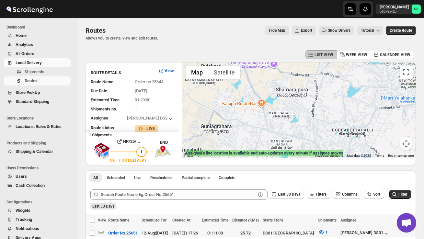
drag, startPoint x: 255, startPoint y: 126, endPoint x: 271, endPoint y: 156, distance: 34.0
click at [273, 149] on div at bounding box center [298, 109] width 233 height 95
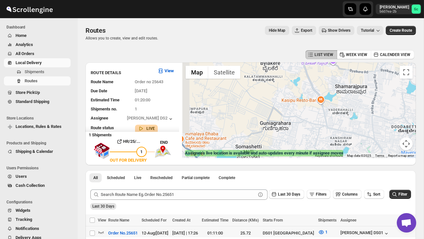
drag, startPoint x: 255, startPoint y: 105, endPoint x: 327, endPoint y: 77, distance: 77.1
click at [327, 78] on div at bounding box center [298, 109] width 233 height 95
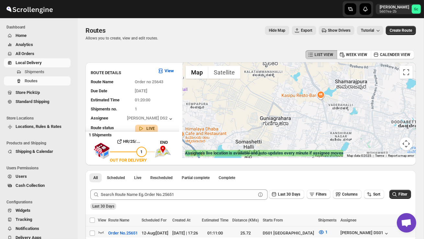
drag, startPoint x: 279, startPoint y: 115, endPoint x: 269, endPoint y: 81, distance: 36.0
click at [269, 81] on div at bounding box center [298, 109] width 233 height 95
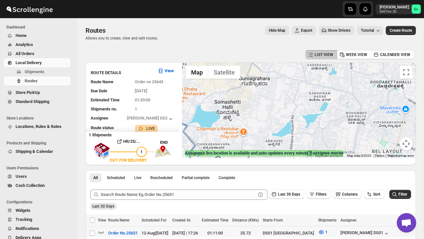
drag, startPoint x: 292, startPoint y: 121, endPoint x: 249, endPoint y: 121, distance: 42.7
click at [250, 121] on div at bounding box center [298, 109] width 233 height 95
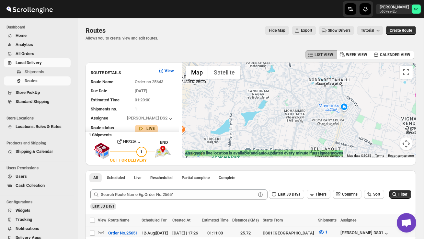
drag, startPoint x: 311, startPoint y: 134, endPoint x: 277, endPoint y: 124, distance: 35.5
click at [279, 125] on div at bounding box center [298, 109] width 233 height 95
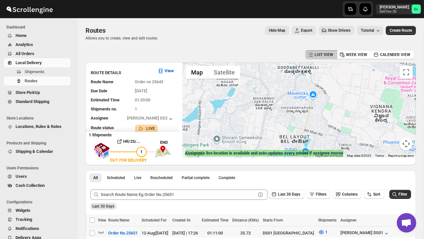
drag, startPoint x: 301, startPoint y: 124, endPoint x: 296, endPoint y: 100, distance: 25.1
click at [297, 100] on div at bounding box center [298, 109] width 233 height 95
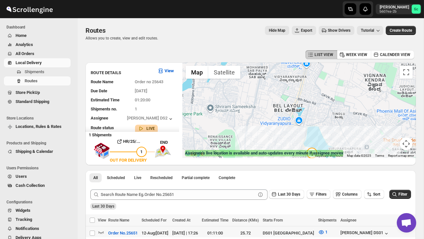
drag, startPoint x: 278, startPoint y: 119, endPoint x: 278, endPoint y: 112, distance: 7.4
click at [278, 118] on div at bounding box center [298, 109] width 233 height 95
drag, startPoint x: 245, startPoint y: 131, endPoint x: 283, endPoint y: 123, distance: 39.0
click at [283, 124] on div at bounding box center [298, 109] width 233 height 95
click at [404, 142] on button "Map camera controls" at bounding box center [405, 143] width 13 height 13
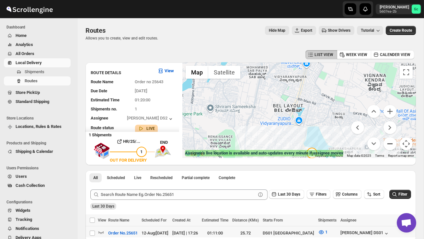
click at [394, 139] on button "Zoom out" at bounding box center [389, 143] width 13 height 13
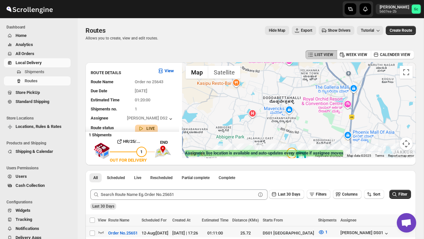
drag, startPoint x: 331, startPoint y: 105, endPoint x: 318, endPoint y: 130, distance: 28.5
click at [317, 130] on div at bounding box center [298, 109] width 233 height 95
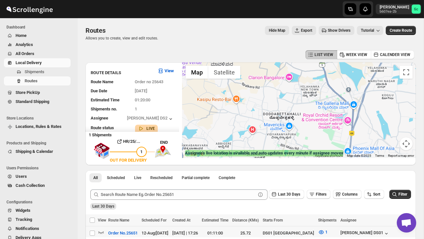
drag, startPoint x: 315, startPoint y: 111, endPoint x: 316, endPoint y: 139, distance: 27.5
click at [316, 138] on div at bounding box center [298, 109] width 233 height 95
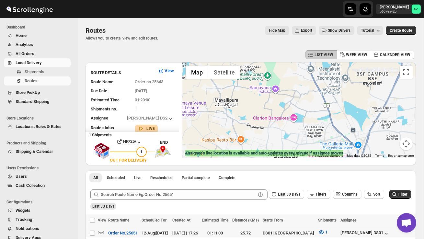
drag, startPoint x: 268, startPoint y: 101, endPoint x: 270, endPoint y: 127, distance: 25.3
click at [270, 127] on div at bounding box center [298, 109] width 233 height 95
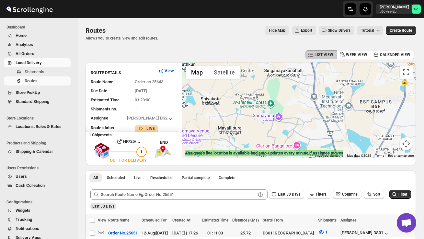
drag, startPoint x: 300, startPoint y: 100, endPoint x: 323, endPoint y: 138, distance: 45.0
click at [318, 136] on div at bounding box center [298, 109] width 233 height 95
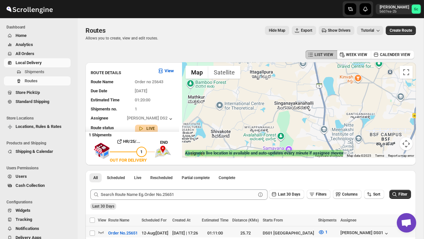
drag, startPoint x: 267, startPoint y: 110, endPoint x: 251, endPoint y: 127, distance: 23.1
click at [251, 127] on div at bounding box center [298, 109] width 233 height 95
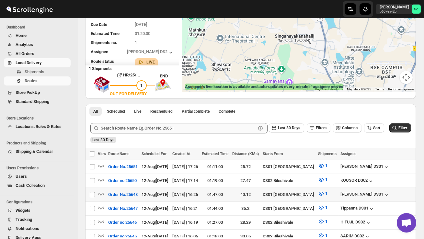
scroll to position [70, 0]
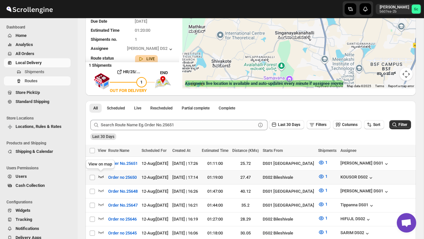
click at [102, 175] on icon "button" at bounding box center [101, 176] width 6 height 6
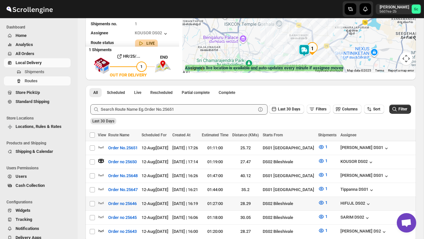
scroll to position [85, 0]
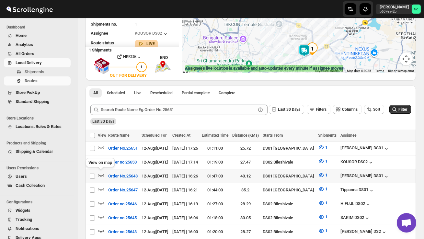
click at [100, 172] on icon "button" at bounding box center [101, 175] width 6 height 6
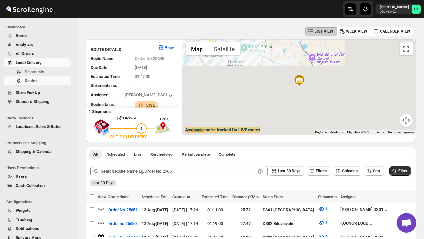
scroll to position [0, 0]
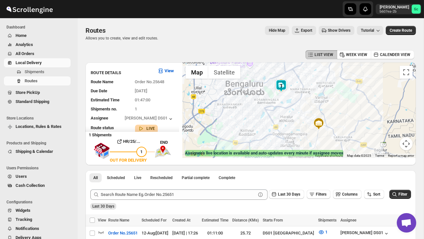
click at [283, 82] on img at bounding box center [280, 85] width 13 height 13
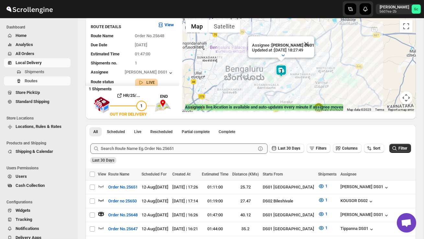
scroll to position [51, 0]
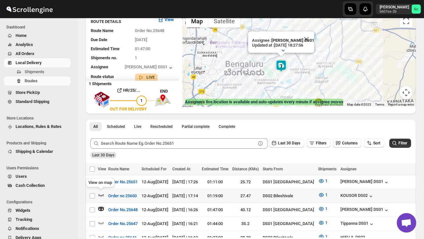
click at [100, 194] on icon "button" at bounding box center [101, 195] width 6 height 6
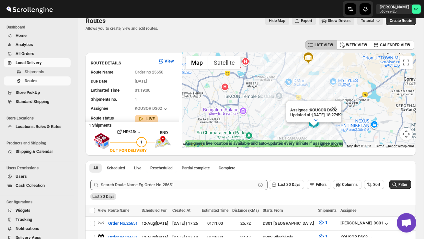
scroll to position [0, 0]
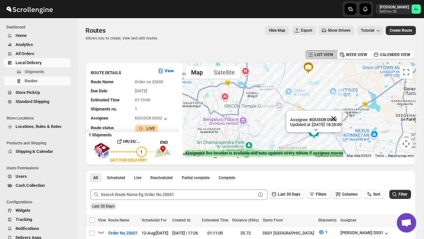
click at [341, 116] on button "Close" at bounding box center [333, 119] width 16 height 16
click at [331, 128] on div at bounding box center [298, 109] width 233 height 95
click at [327, 139] on div at bounding box center [298, 109] width 233 height 95
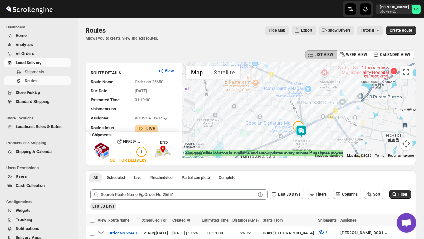
click at [327, 139] on div at bounding box center [298, 109] width 233 height 95
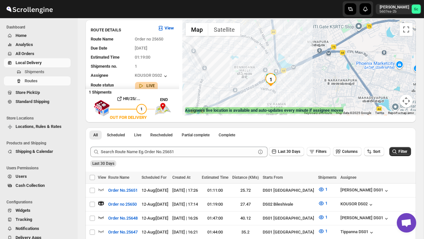
scroll to position [42, 0]
